Goal: Task Accomplishment & Management: Complete application form

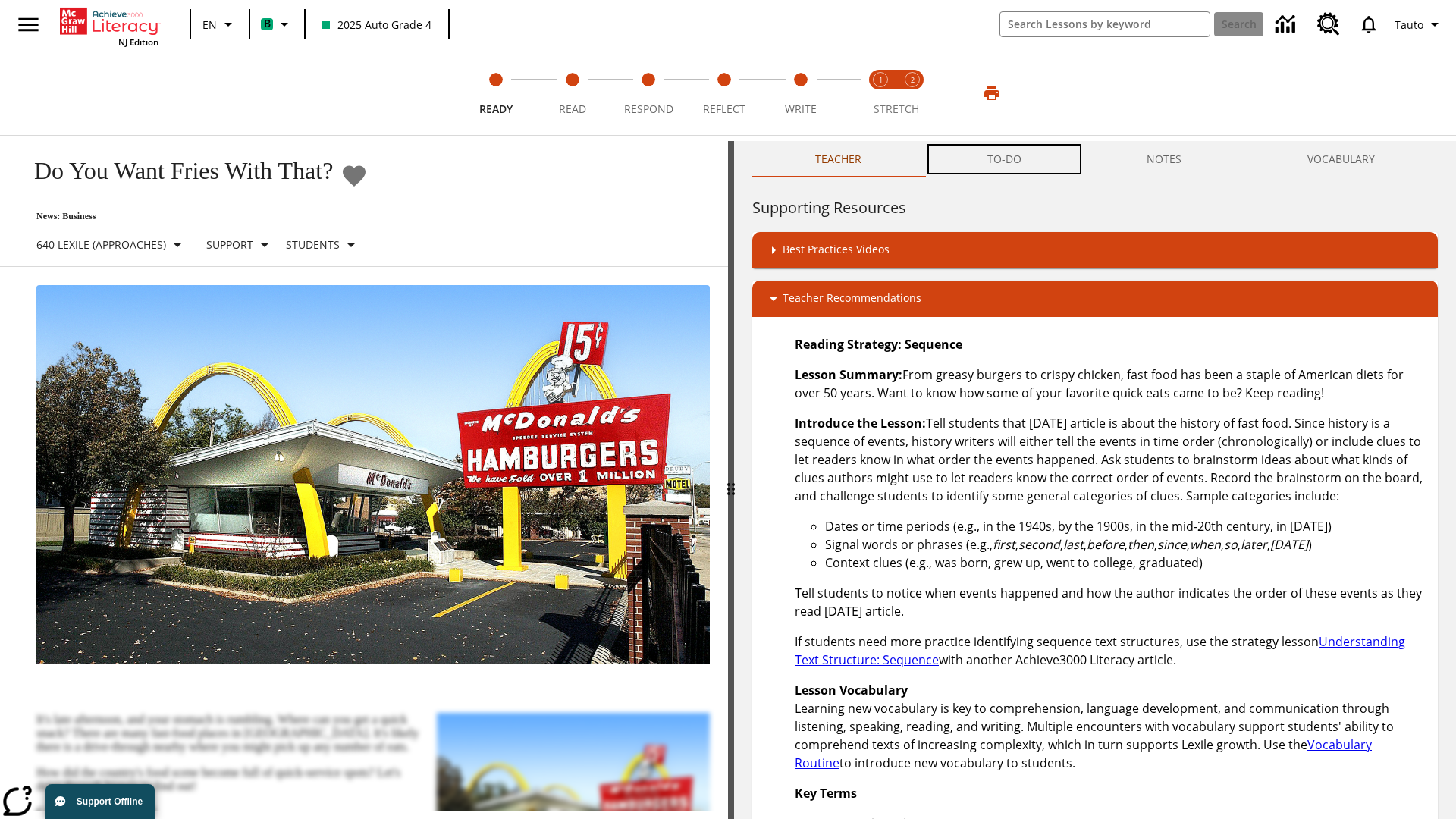
click at [1005, 160] on button "TO-DO" at bounding box center [1004, 159] width 160 height 37
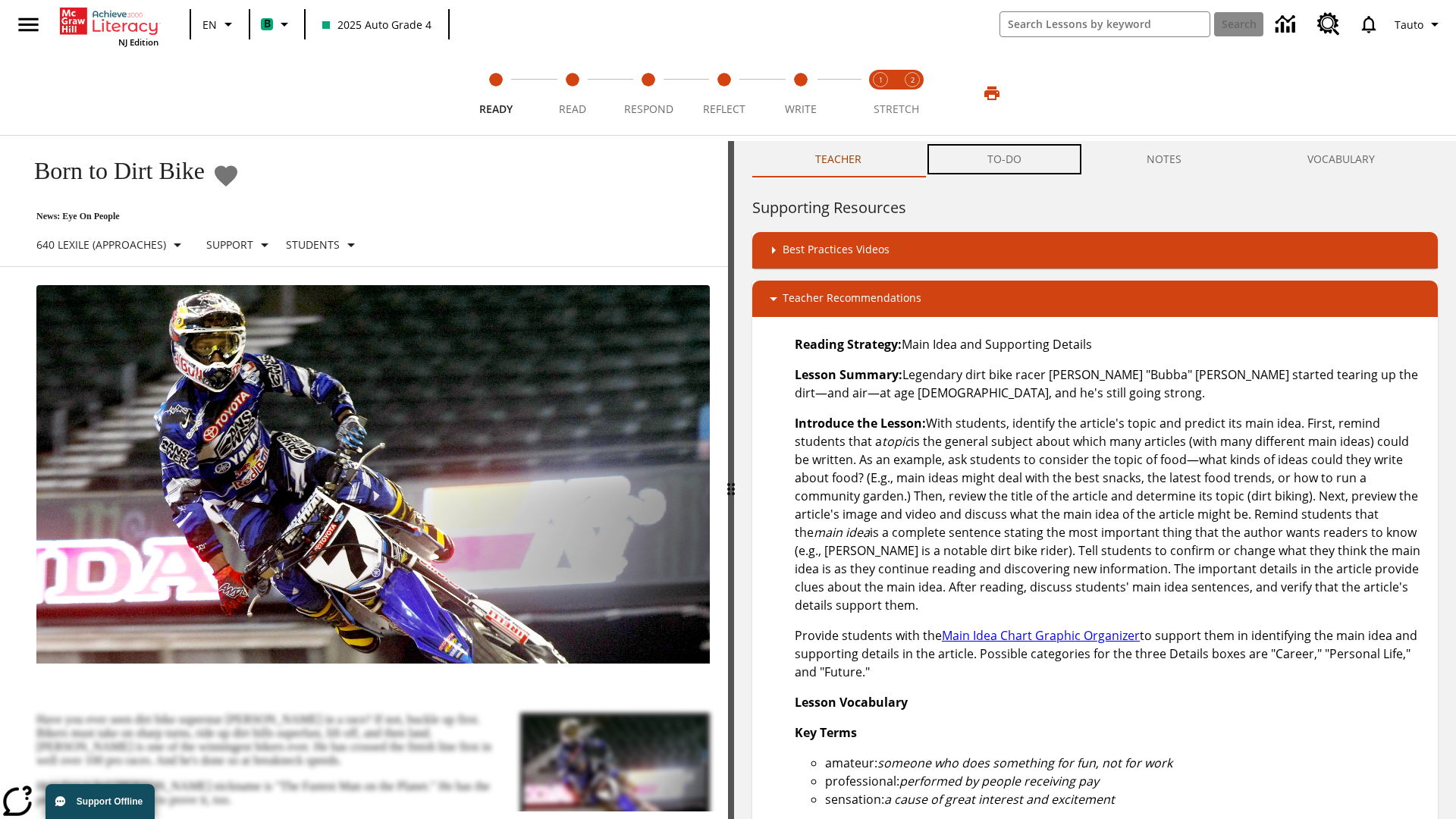
click at [1005, 160] on button "TO-DO" at bounding box center [1004, 159] width 160 height 37
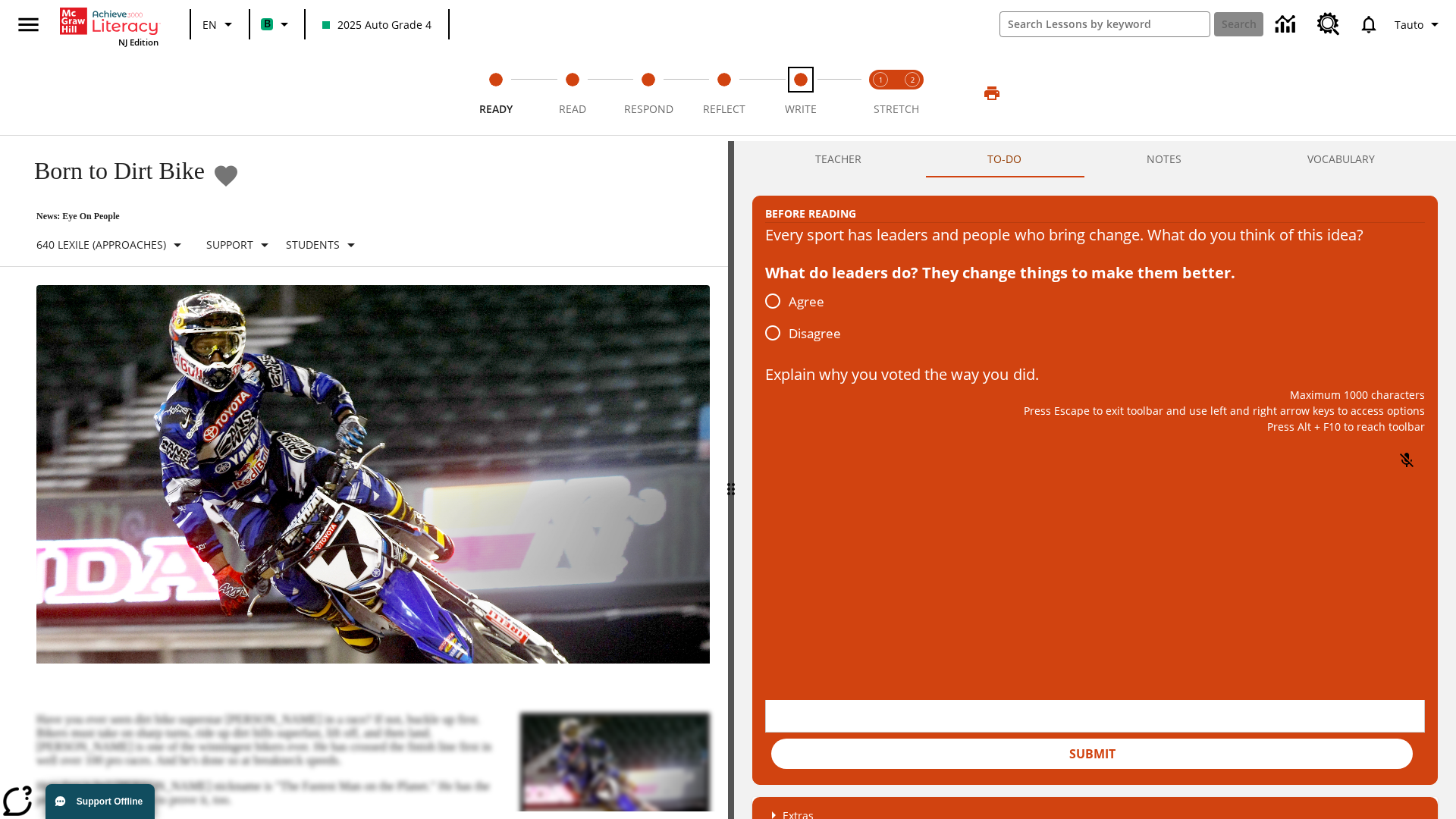
click at [800, 93] on span "Write" at bounding box center [801, 103] width 32 height 27
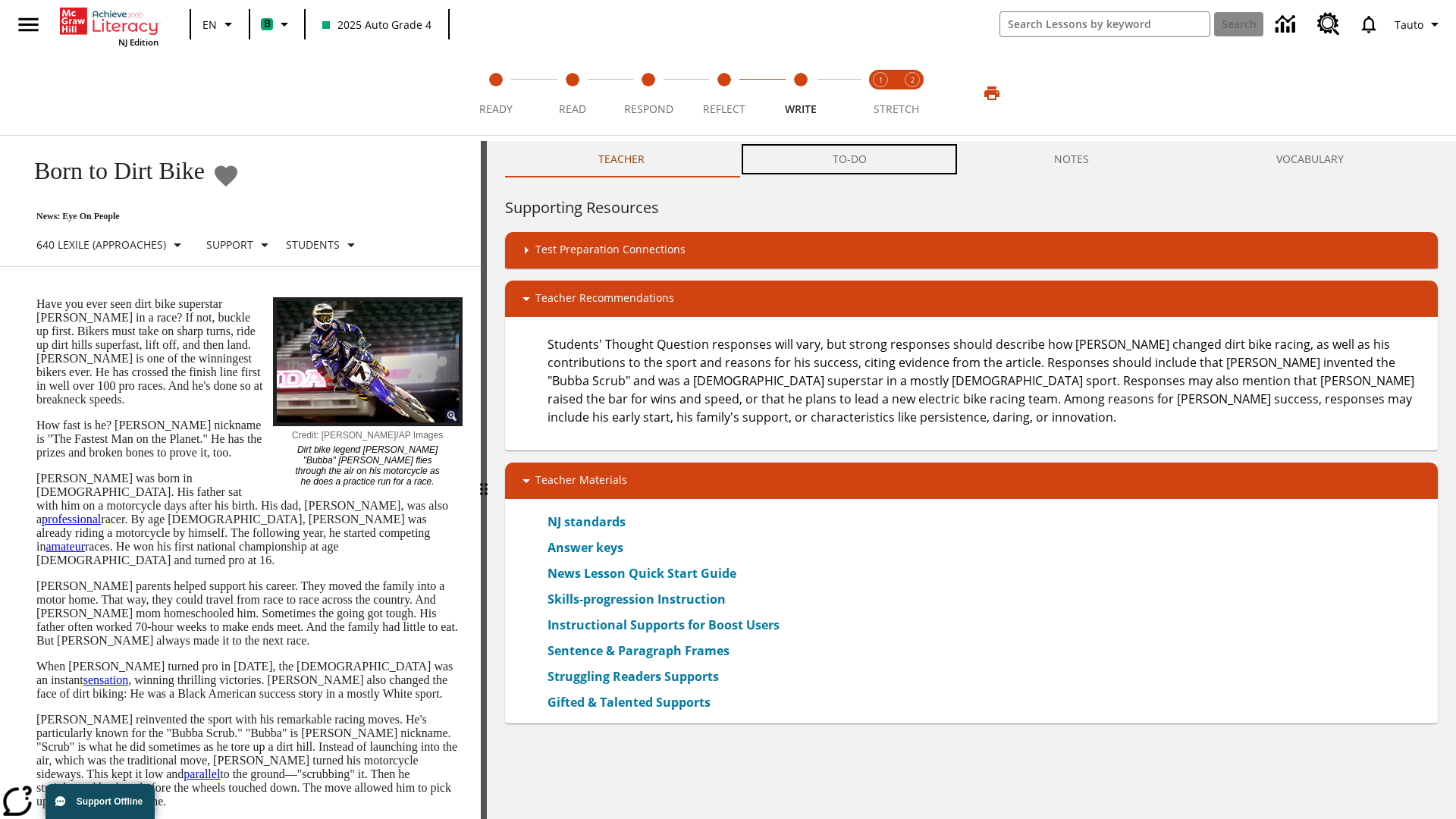
scroll to position [1, 0]
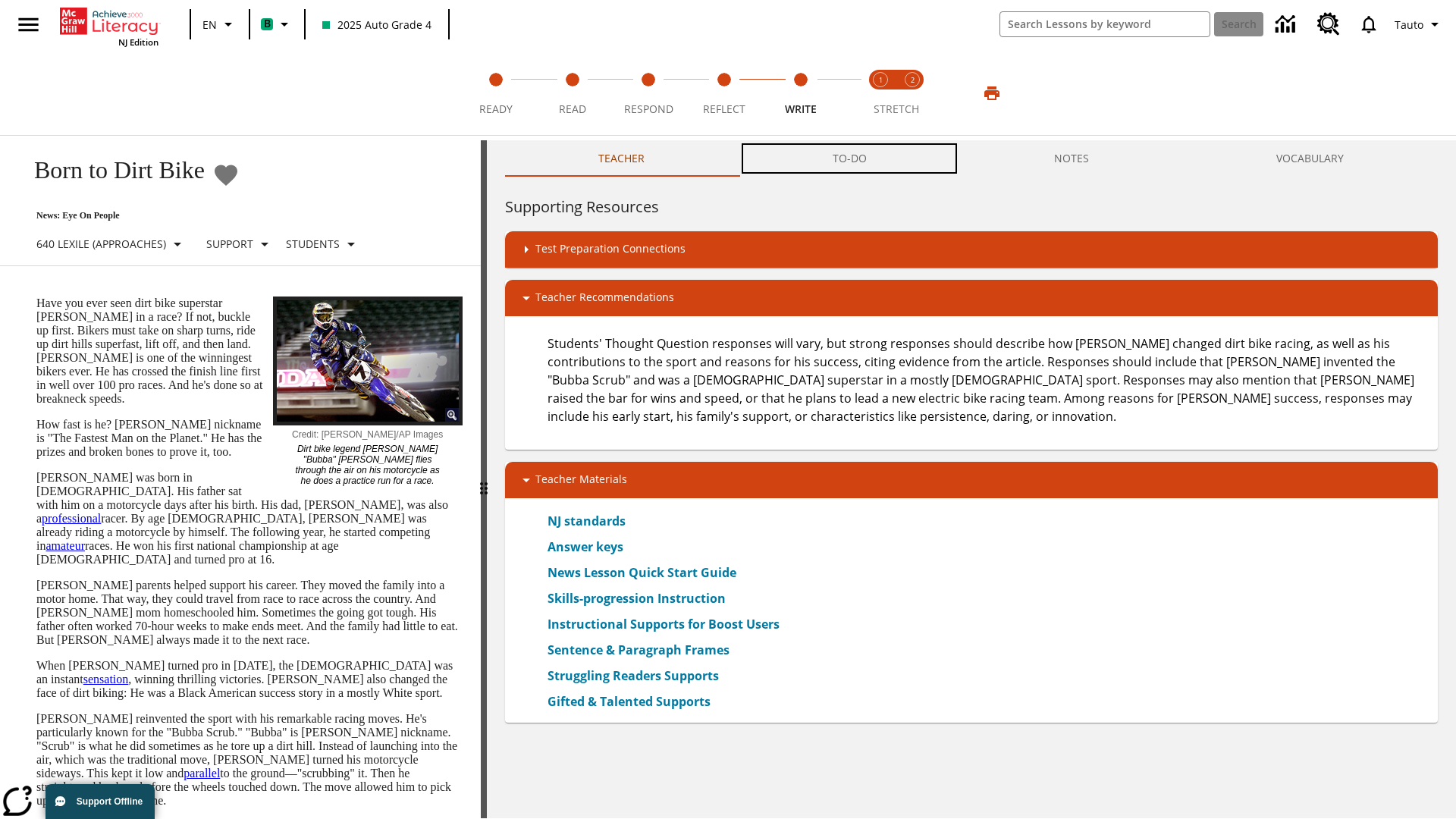
click at [850, 160] on button "TO-DO" at bounding box center [849, 158] width 221 height 37
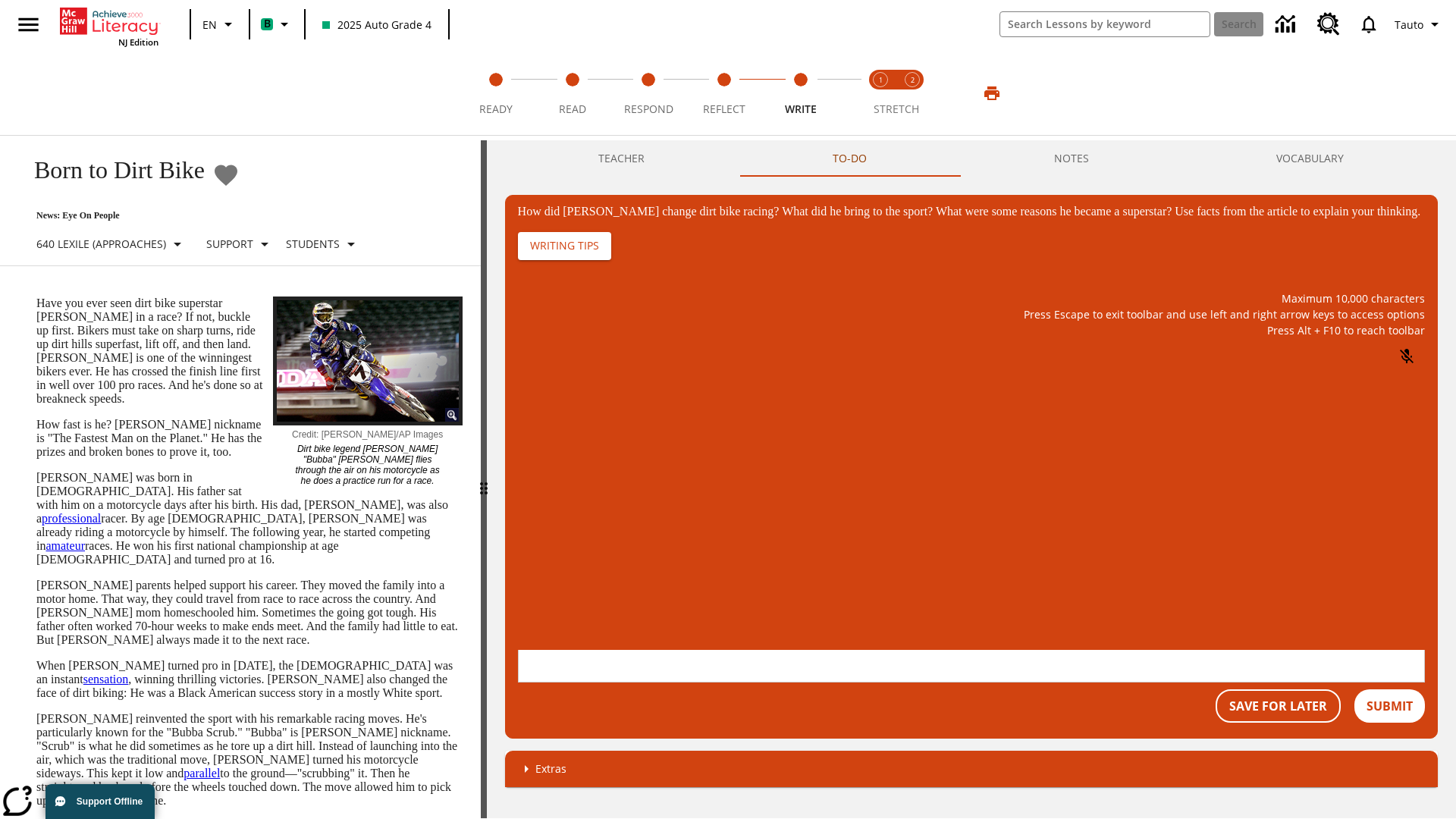
scroll to position [0, 0]
click at [739, 553] on p "One change Stewart brought to dirt bike racing was…" at bounding box center [631, 558] width 215 height 27
click at [549, 492] on span "Copy" at bounding box center [536, 497] width 25 height 11
click at [1071, 159] on button "NOTES" at bounding box center [1071, 158] width 222 height 37
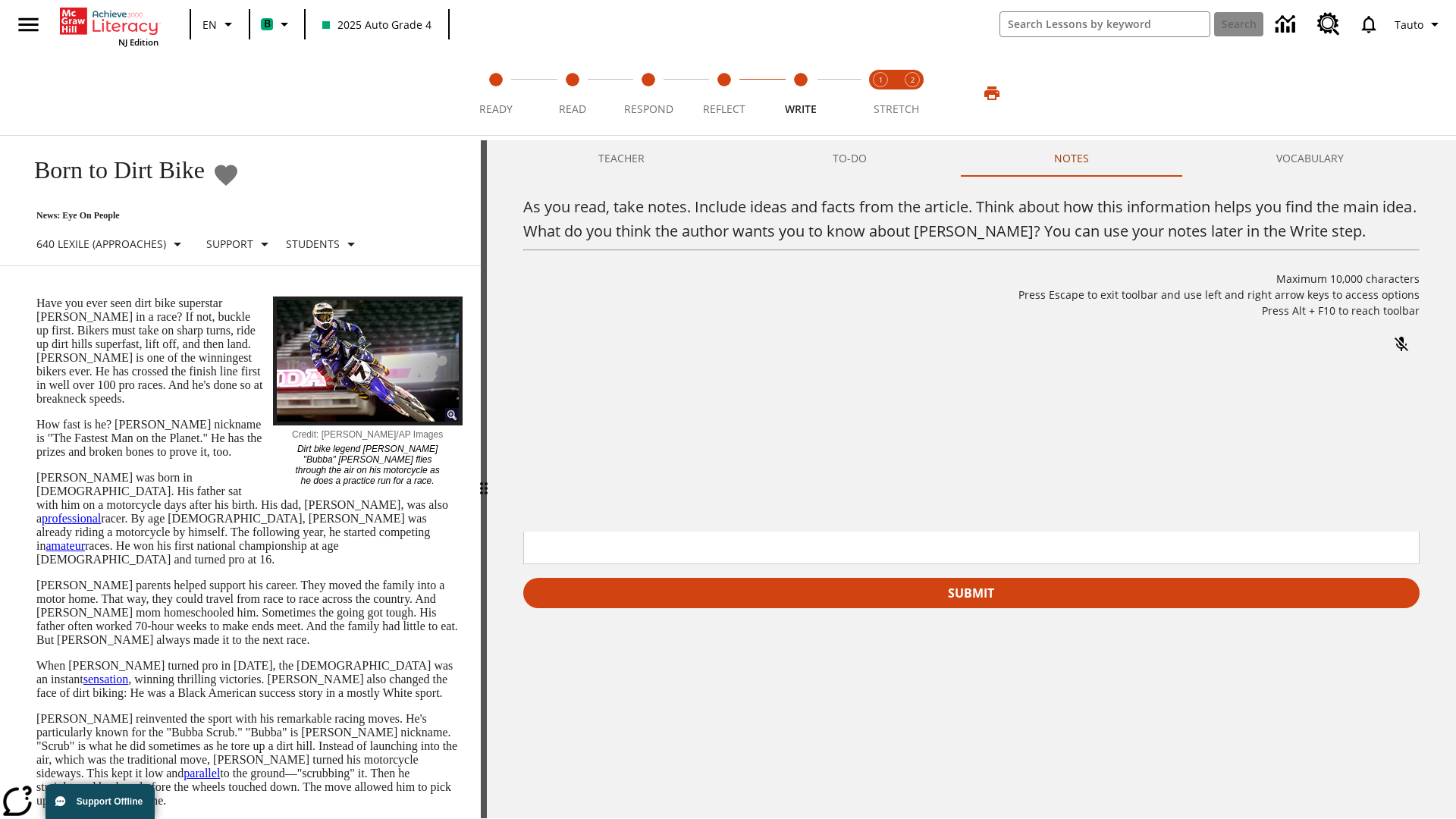
click at [744, 435] on p "As you read, take notes. Include ideas and facts from the article. Think about …" at bounding box center [636, 433] width 215 height 14
click at [625, 385] on span "Copy" at bounding box center [632, 379] width 25 height 11
